Goal: Transaction & Acquisition: Purchase product/service

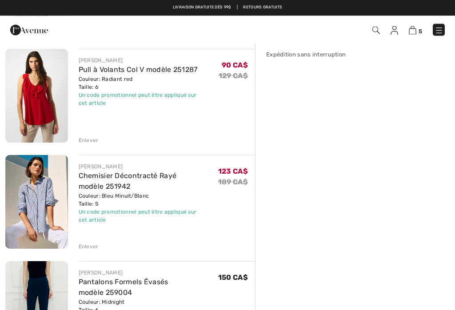
scroll to position [181, 0]
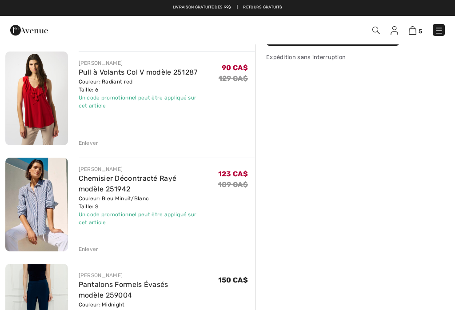
click at [82, 143] on div "Enlever" at bounding box center [89, 143] width 20 height 8
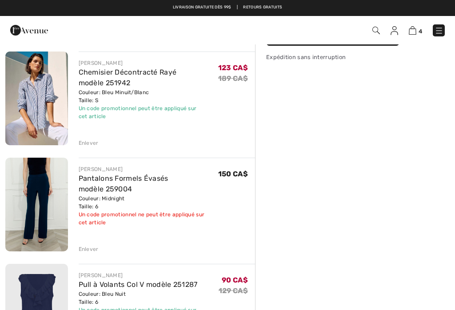
click at [85, 250] on div "Enlever" at bounding box center [89, 249] width 20 height 8
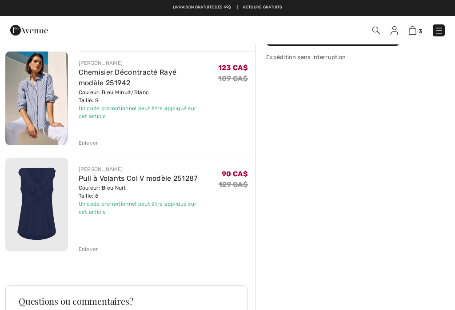
click at [83, 145] on div "Enlever" at bounding box center [89, 143] width 20 height 8
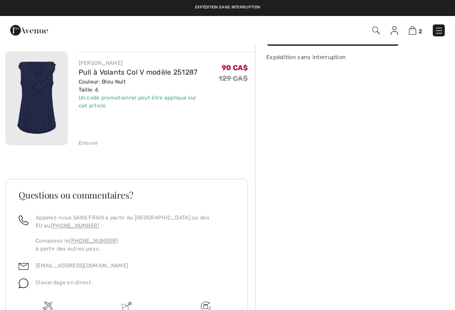
click at [82, 144] on div "Enlever" at bounding box center [89, 143] width 20 height 8
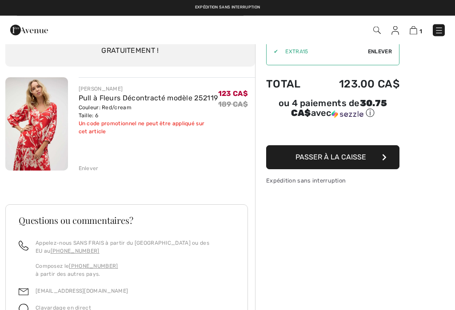
scroll to position [0, 0]
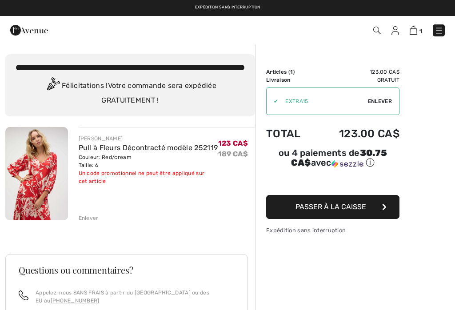
click at [83, 222] on div "Enlever" at bounding box center [89, 218] width 20 height 8
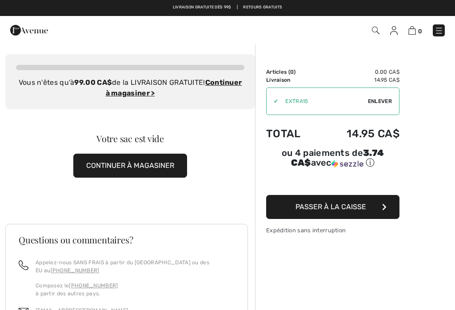
click at [439, 32] on img at bounding box center [438, 30] width 9 height 9
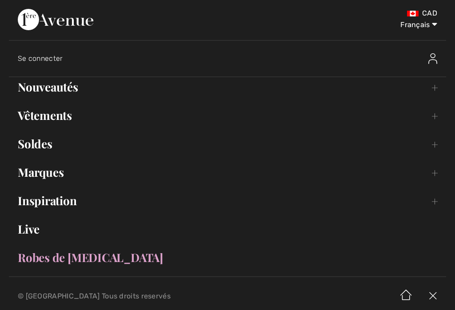
click at [28, 145] on link "Soldes Toggle submenu" at bounding box center [227, 144] width 437 height 20
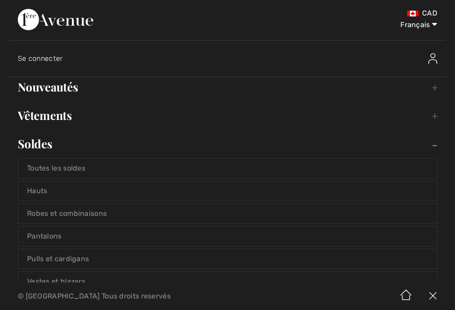
click at [37, 239] on link "Pantalons" at bounding box center [227, 236] width 418 height 20
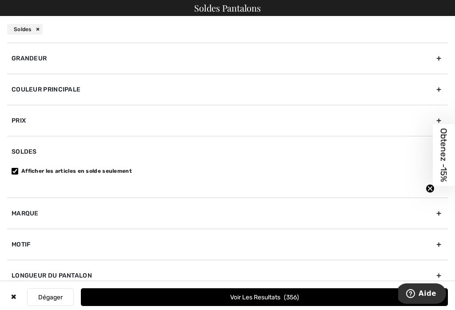
click at [33, 59] on div "Grandeur" at bounding box center [227, 58] width 441 height 31
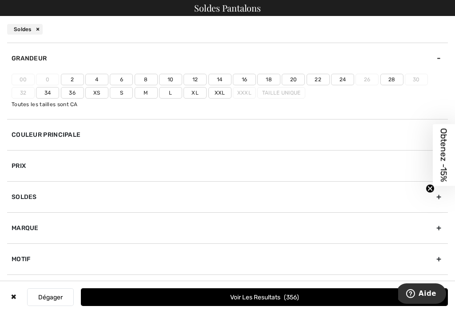
click at [118, 81] on label "6" at bounding box center [121, 80] width 23 height 12
click at [0, 0] on input"] "6" at bounding box center [0, 0] width 0 height 0
click at [31, 135] on div "Couleur Principale" at bounding box center [227, 134] width 441 height 31
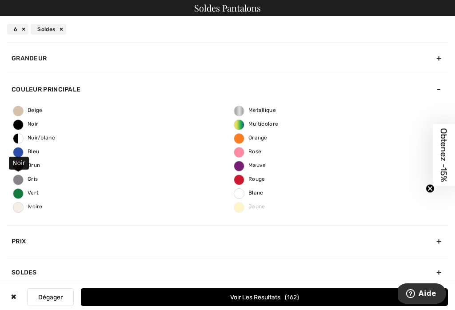
click at [13, 127] on span "Noir" at bounding box center [25, 124] width 25 height 6
click at [0, 0] on input "Noir" at bounding box center [0, 0] width 0 height 0
click at [17, 180] on span "Gris" at bounding box center [25, 179] width 24 height 6
click at [0, 0] on input "Gris" at bounding box center [0, 0] width 0 height 0
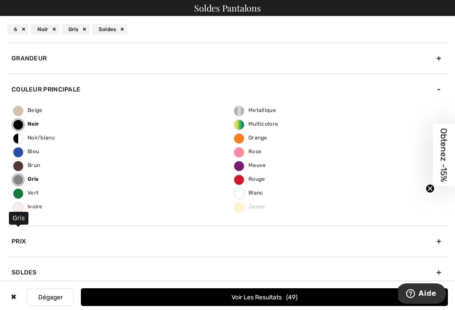
click at [205, 301] on button "Voir les resultats 49" at bounding box center [264, 297] width 367 height 18
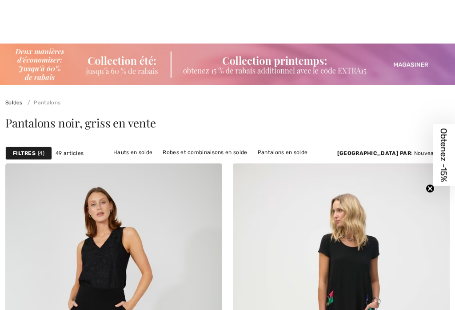
scroll to position [1017, 0]
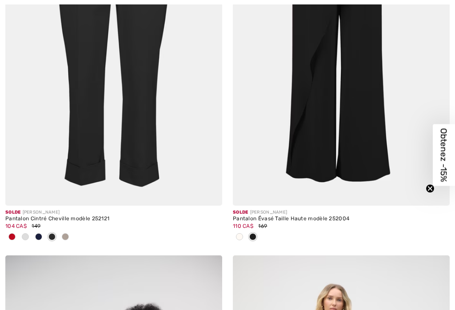
checkbox input "true"
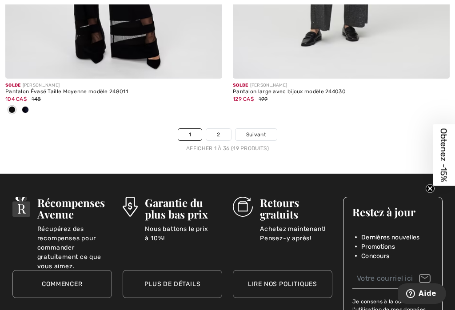
scroll to position [6893, 0]
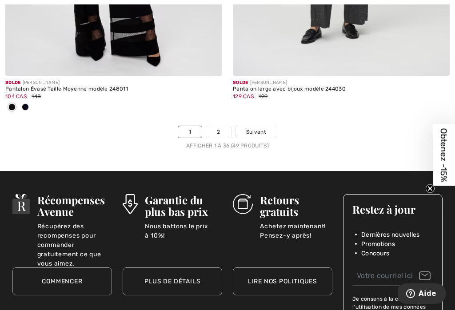
click at [214, 129] on link "2" at bounding box center [218, 132] width 24 height 12
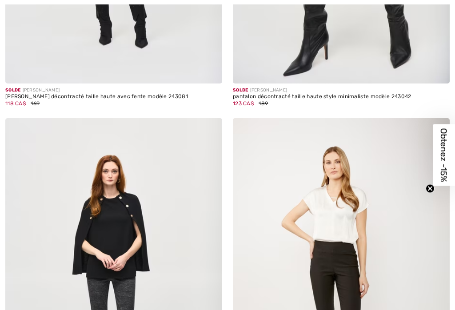
checkbox input "true"
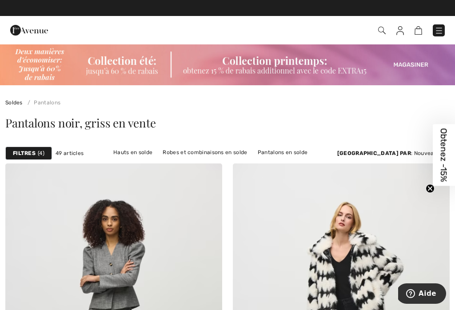
click at [26, 158] on div "Filtres 4" at bounding box center [28, 153] width 47 height 13
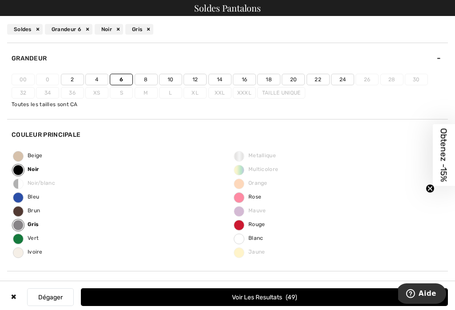
click at [119, 29] on div "Noir" at bounding box center [109, 29] width 28 height 11
click at [52, 31] on div "Gris" at bounding box center [45, 29] width 28 height 11
click at [180, 296] on button "Voir les resultats 162" at bounding box center [264, 297] width 367 height 18
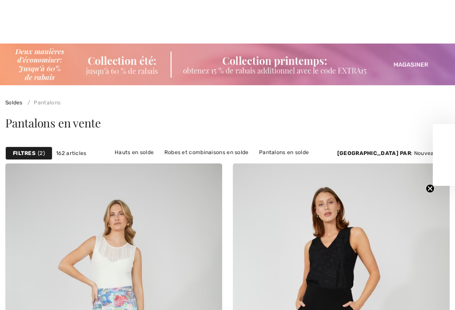
scroll to position [772, 0]
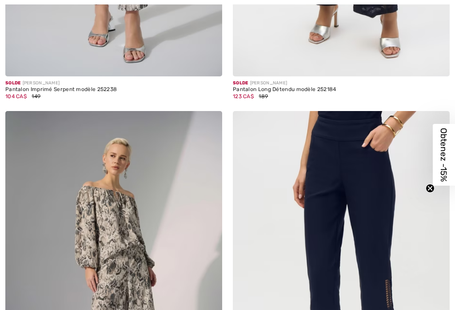
checkbox input "true"
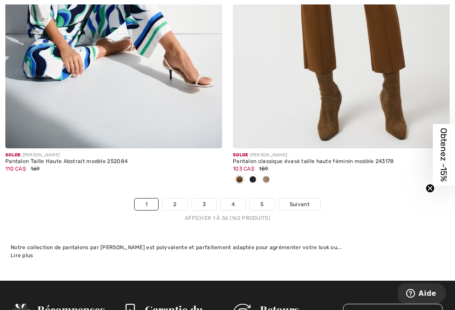
scroll to position [6747, 0]
click at [170, 199] on link "2" at bounding box center [175, 204] width 24 height 12
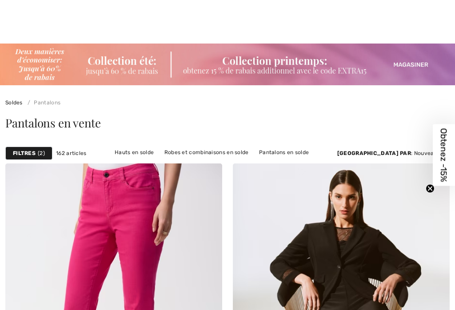
checkbox input "true"
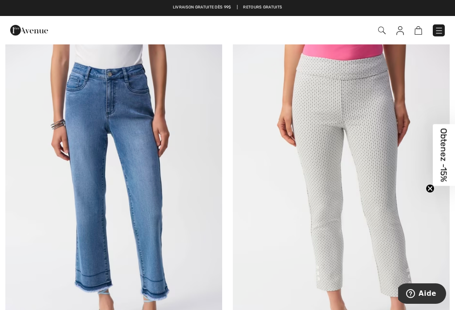
scroll to position [5836, 0]
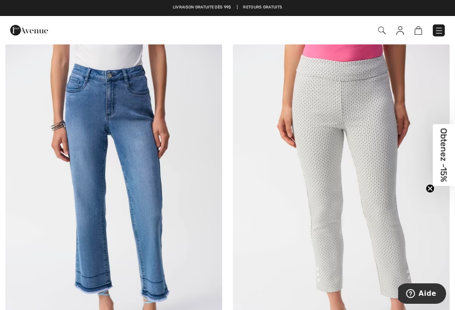
click at [80, 196] on img at bounding box center [113, 206] width 217 height 325
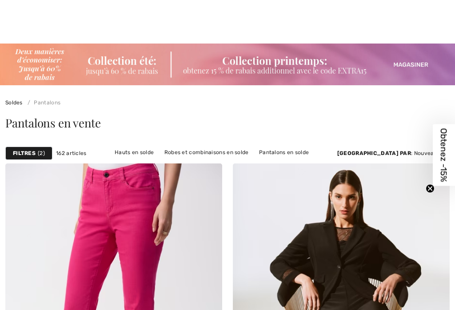
checkbox input "true"
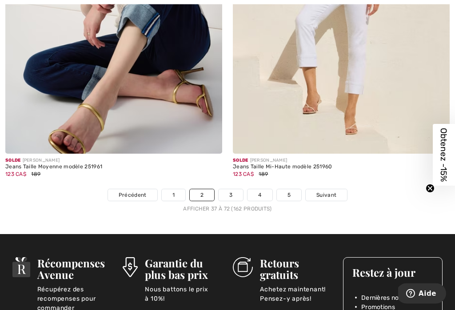
scroll to position [6771, 0]
click at [228, 192] on link "3" at bounding box center [230, 195] width 24 height 12
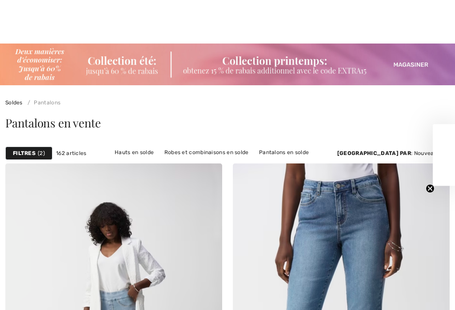
checkbox input "true"
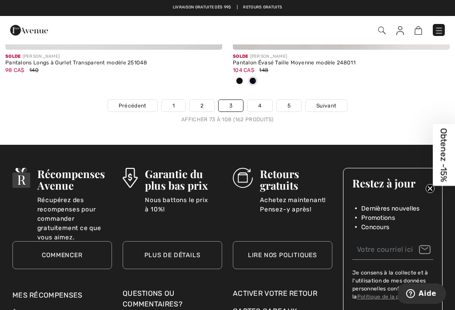
scroll to position [6816, 0]
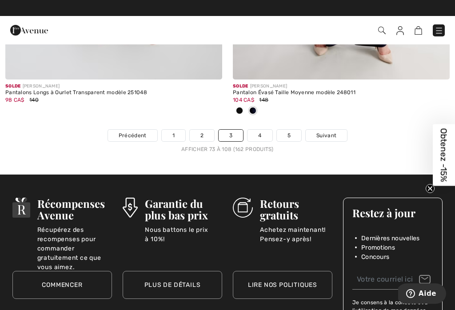
click at [256, 131] on link "4" at bounding box center [259, 136] width 24 height 12
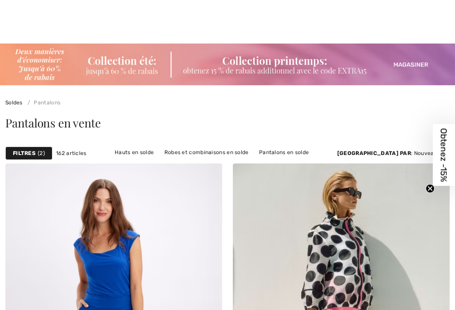
checkbox input "true"
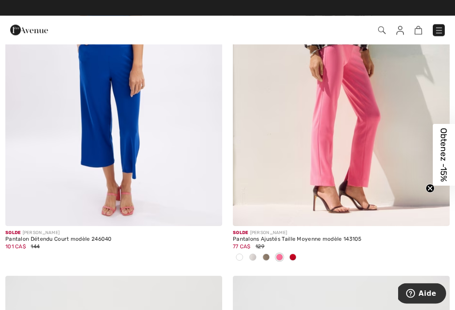
scroll to position [256, 0]
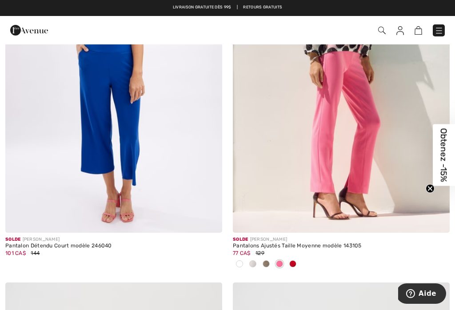
click at [320, 159] on img at bounding box center [341, 70] width 217 height 325
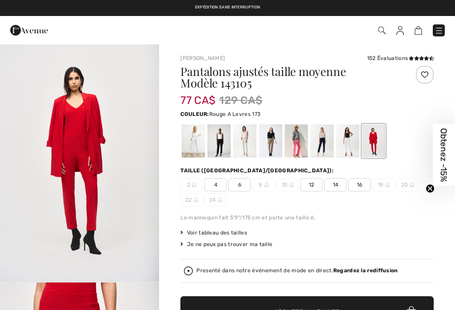
checkbox input "true"
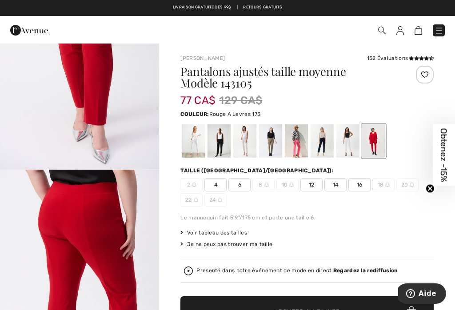
scroll to position [1068, 0]
click at [191, 146] on div at bounding box center [193, 140] width 23 height 33
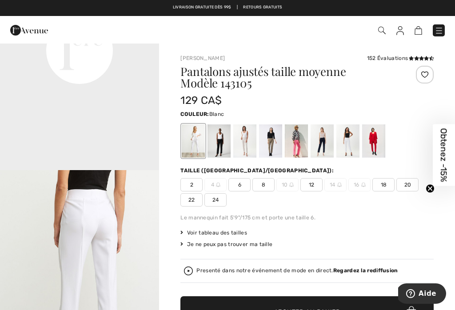
scroll to position [0, 0]
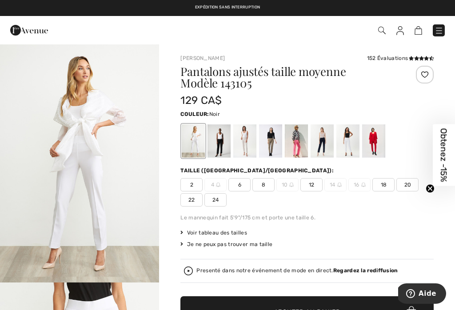
click at [217, 145] on div at bounding box center [218, 140] width 23 height 33
click at [243, 144] on div at bounding box center [244, 140] width 23 height 33
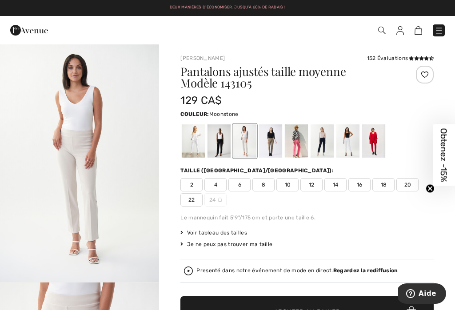
click at [267, 150] on div at bounding box center [270, 140] width 23 height 33
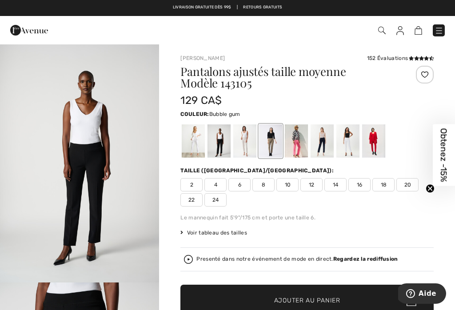
click at [298, 146] on div at bounding box center [296, 140] width 23 height 33
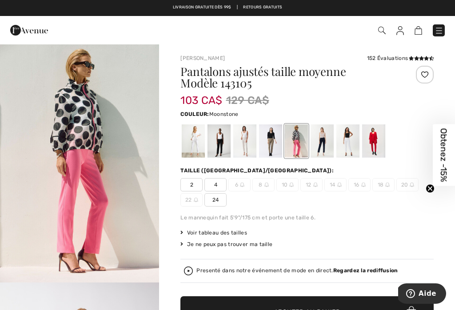
click at [240, 148] on div at bounding box center [244, 140] width 23 height 33
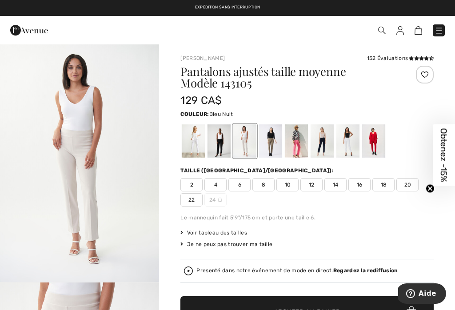
click at [318, 147] on div at bounding box center [321, 140] width 23 height 33
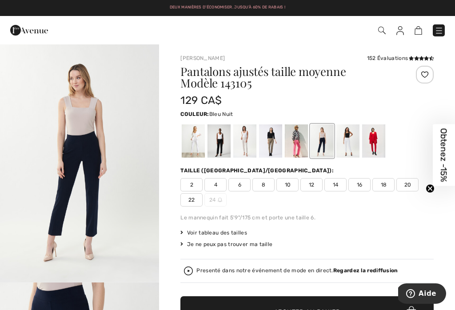
click at [345, 143] on div at bounding box center [347, 140] width 23 height 33
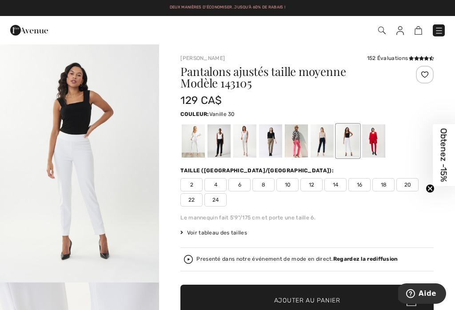
click at [370, 142] on div at bounding box center [373, 140] width 23 height 33
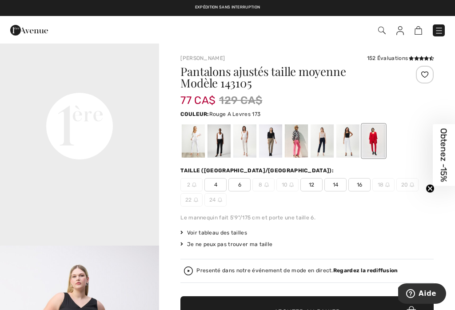
scroll to position [515, 0]
click at [49, 85] on video "Your browser does not support the video tag." at bounding box center [79, 45] width 159 height 79
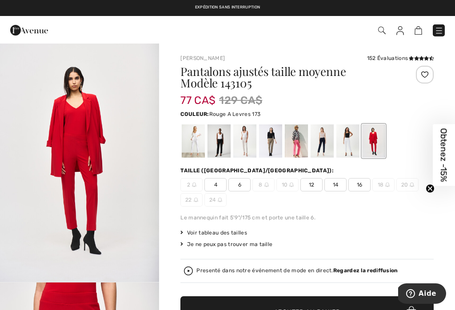
scroll to position [-11, 0]
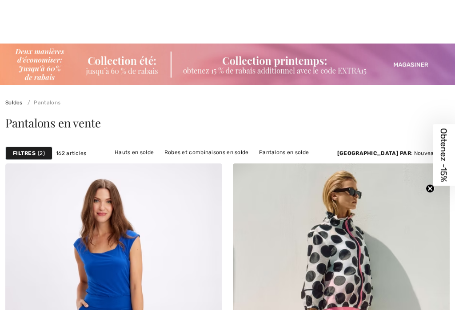
checkbox input "true"
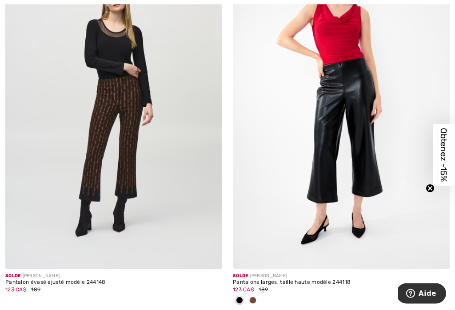
scroll to position [1314, 0]
click at [90, 176] on img at bounding box center [113, 106] width 217 height 325
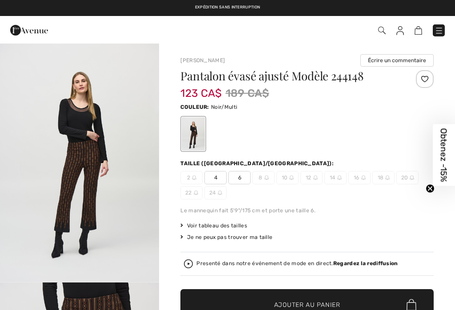
checkbox input "true"
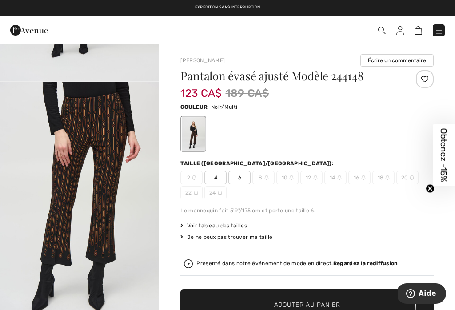
scroll to position [203, 0]
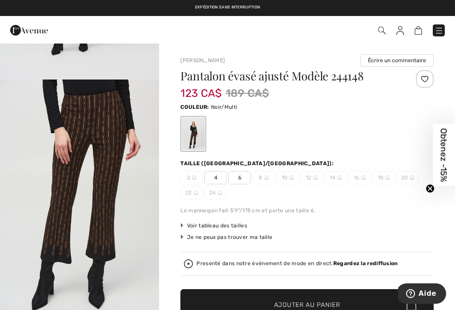
click at [96, 179] on img "2 / 5" at bounding box center [79, 198] width 159 height 238
click at [239, 181] on span "6" at bounding box center [239, 177] width 22 height 13
click at [264, 305] on span "✔ Ajouté au panier" at bounding box center [294, 304] width 70 height 9
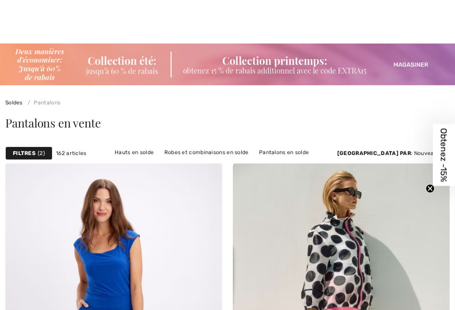
checkbox input "true"
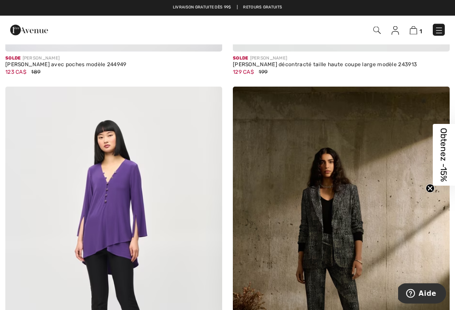
scroll to position [1904, 0]
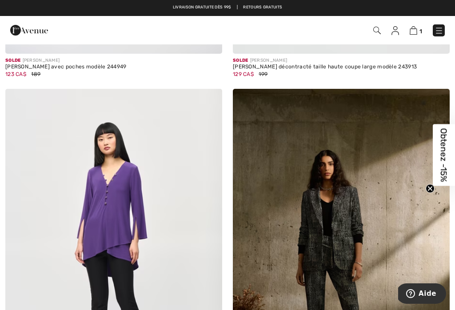
click at [311, 254] on img at bounding box center [341, 251] width 217 height 325
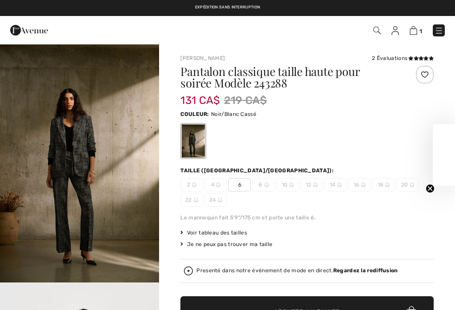
click at [238, 187] on span "6" at bounding box center [239, 184] width 22 height 13
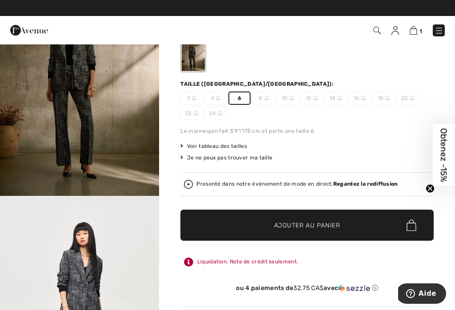
click at [249, 228] on span "✔ Ajouté au panier Ajouter au panier" at bounding box center [306, 225] width 253 height 31
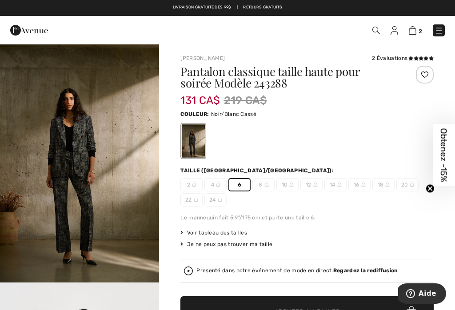
click at [409, 33] on img at bounding box center [413, 30] width 8 height 8
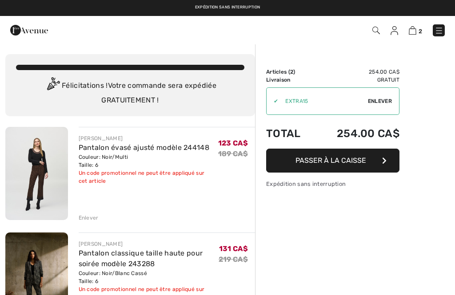
checkbox input "true"
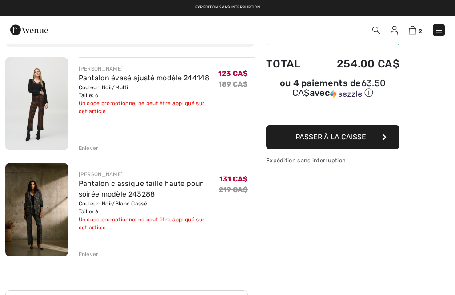
scroll to position [70, 0]
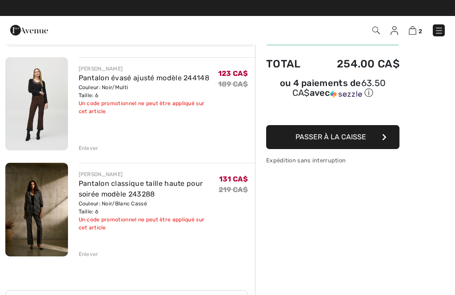
click at [41, 209] on img at bounding box center [36, 210] width 63 height 94
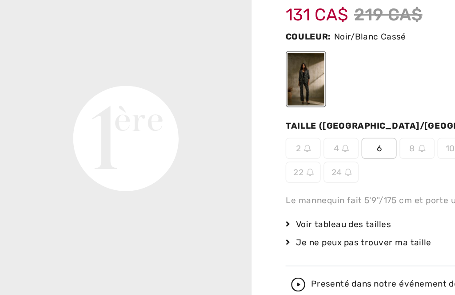
click at [67, 96] on video "Your browser does not support the video tag." at bounding box center [79, 98] width 159 height 79
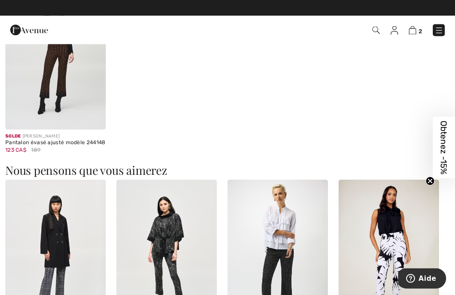
scroll to position [647, 0]
